Goal: Obtain resource: Obtain resource

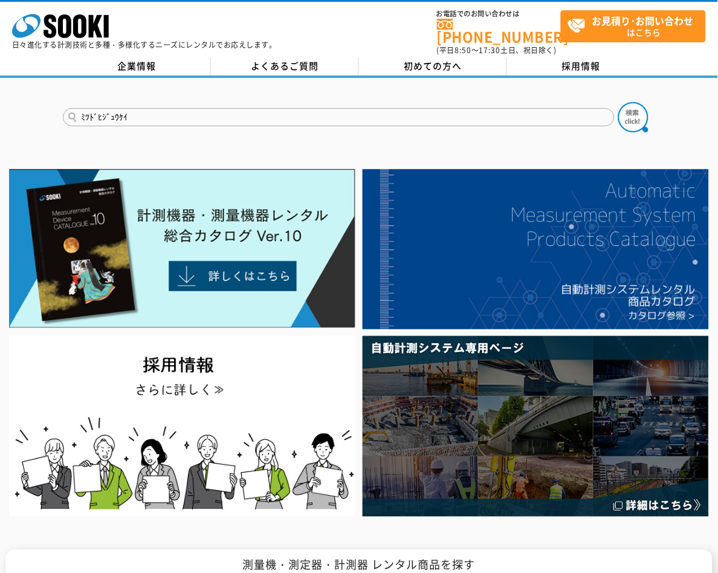
drag, startPoint x: 383, startPoint y: 7, endPoint x: 361, endPoint y: 23, distance: 27.7
click at [383, 7] on div "株式会社 ソーキ spMenu 日々進化する計測技術と多種・多様化するニーズにレンタルでお応えします。 お電話でのお問い合わせは 0120-856-990 (…" at bounding box center [359, 29] width 718 height 54
drag, startPoint x: 140, startPoint y: 111, endPoint x: 37, endPoint y: 111, distance: 102.2
click at [37, 111] on div "ﾐﾂﾄﾞﾋｼﾞｭｳｹｲ" at bounding box center [359, 107] width 718 height 58
paste input "DA-130N"
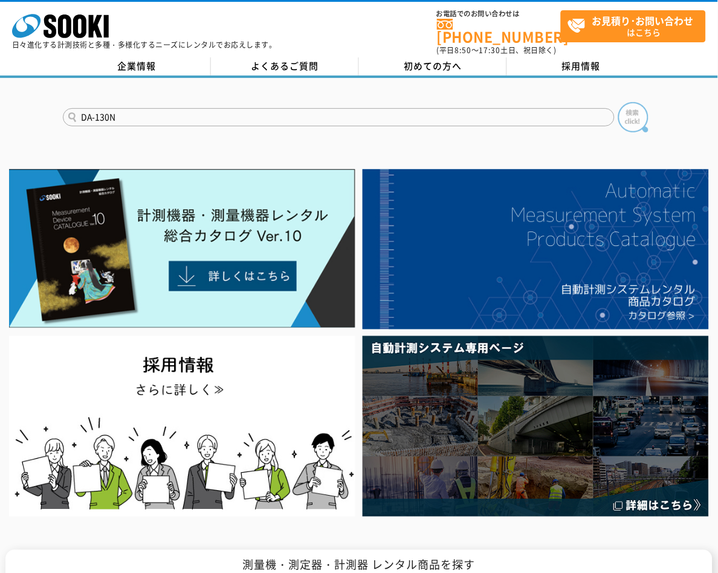
type input "DA-130N"
click at [639, 109] on img at bounding box center [633, 117] width 30 height 30
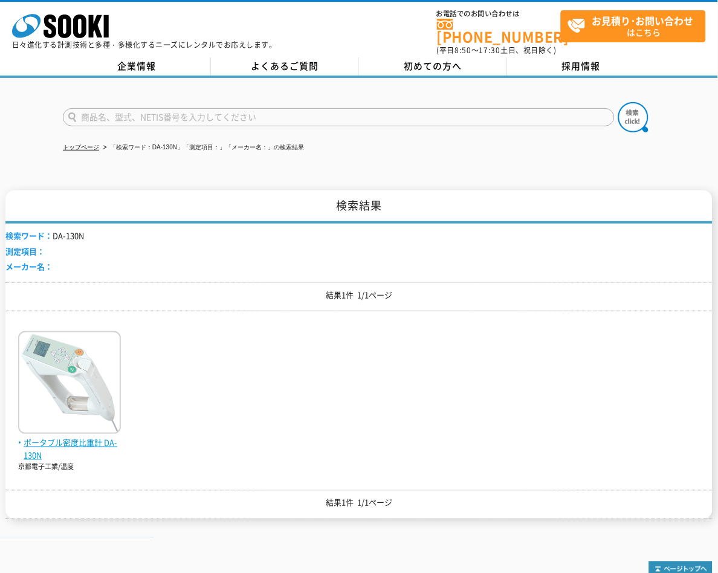
click at [59, 437] on span "ポータブル密度比重計 DA-130N" at bounding box center [69, 449] width 103 height 25
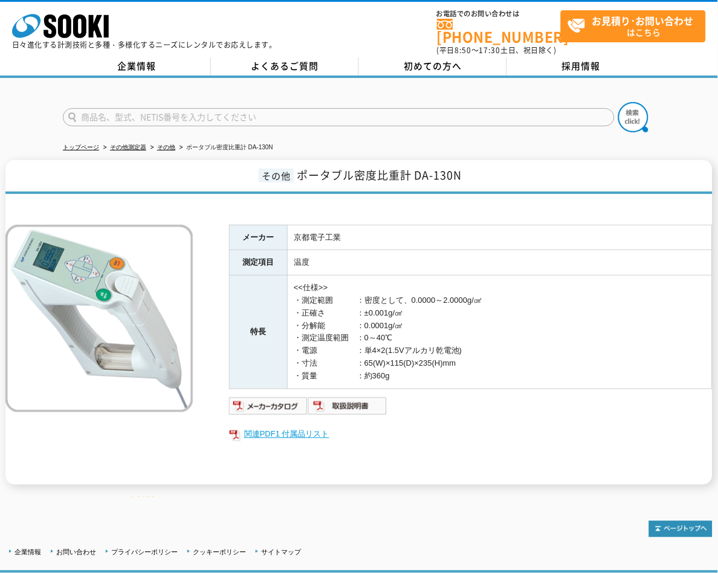
click at [263, 427] on link "関連PDF1 付属品リスト" at bounding box center [471, 435] width 484 height 16
